Goal: Navigation & Orientation: Go to known website

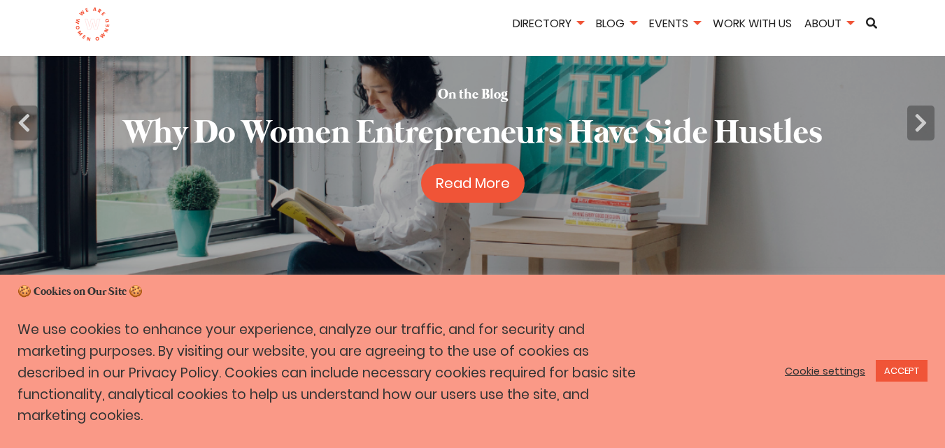
scroll to position [140, 0]
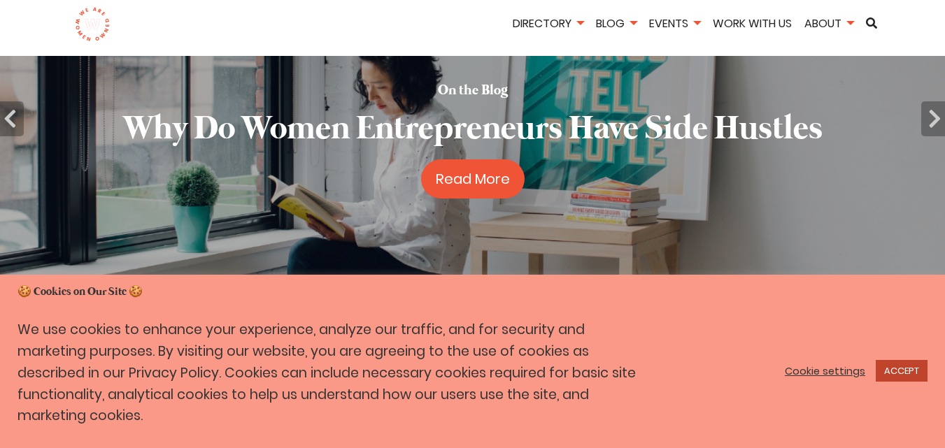
click at [918, 382] on link "ACCEPT" at bounding box center [902, 371] width 52 height 22
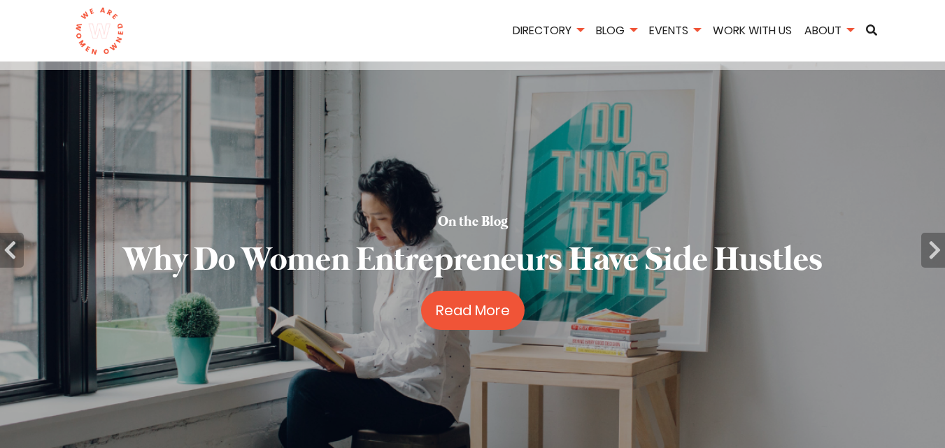
scroll to position [0, 0]
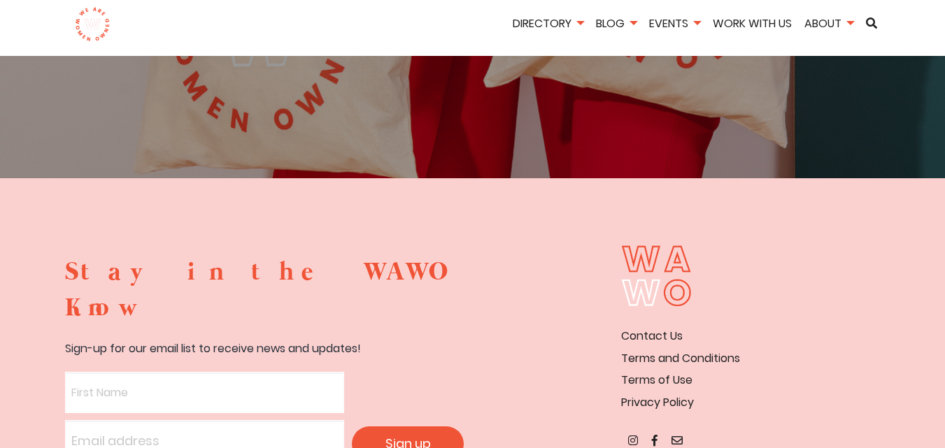
scroll to position [2658, 0]
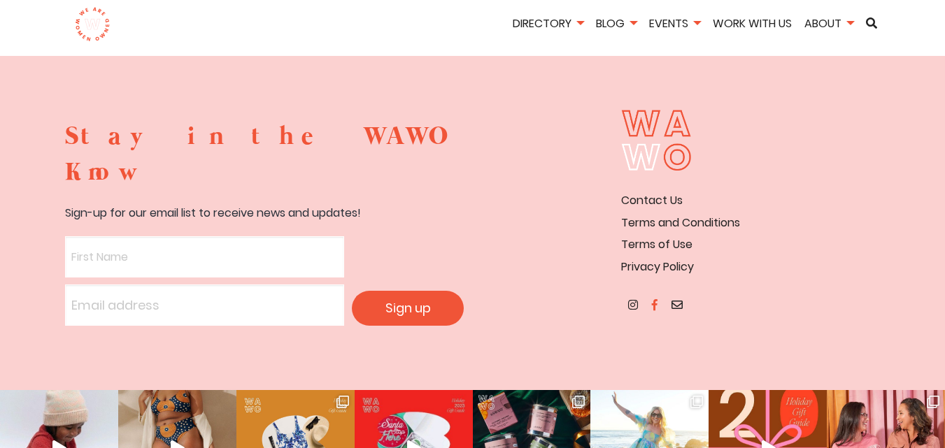
click at [655, 299] on icon at bounding box center [655, 304] width 6 height 11
